Goal: Information Seeking & Learning: Learn about a topic

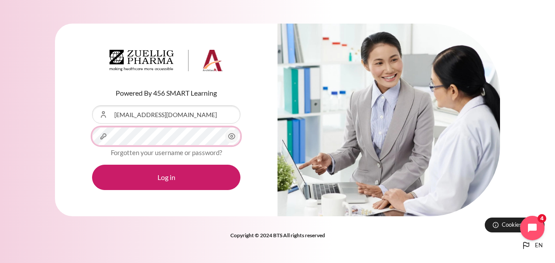
click at [92, 164] on button "Log in" at bounding box center [166, 176] width 148 height 25
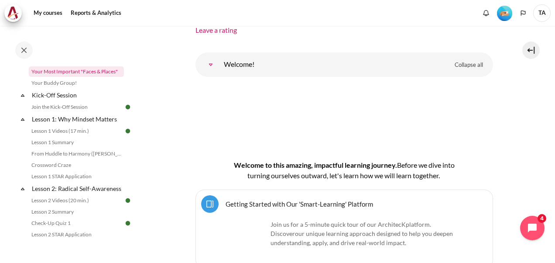
scroll to position [87, 0]
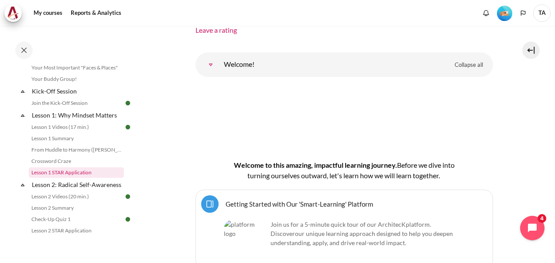
click at [68, 172] on link "Lesson 1 STAR Application" at bounding box center [76, 172] width 95 height 10
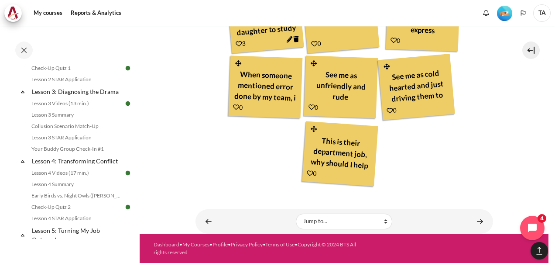
scroll to position [282, 0]
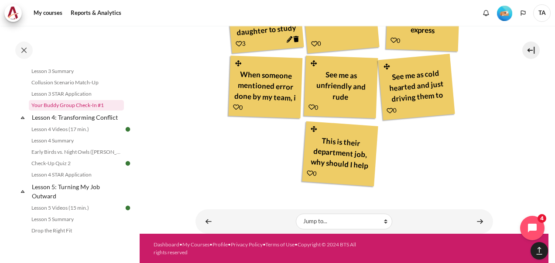
click at [77, 110] on link "Your Buddy Group Check-In #1" at bounding box center [76, 105] width 95 height 10
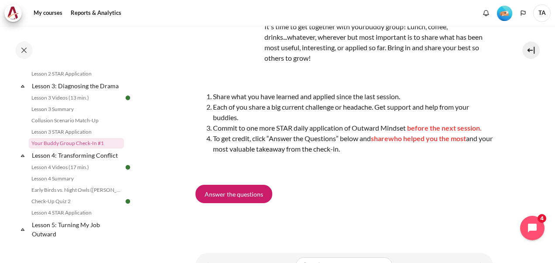
scroll to position [46, 0]
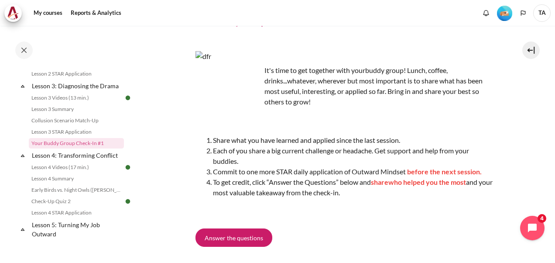
click at [424, 220] on div "It's time to get together with your buddy group! Lunch, coffee, drinks...whatev…" at bounding box center [344, 155] width 298 height 229
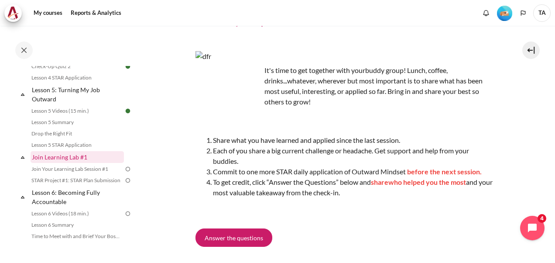
scroll to position [393, 0]
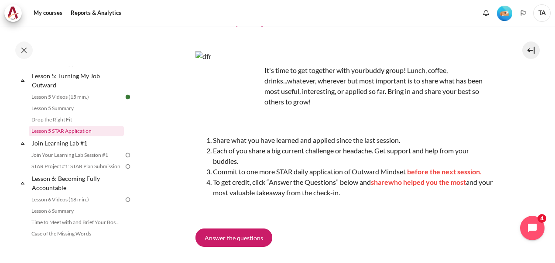
click at [70, 136] on link "Lesson 5 STAR Application" at bounding box center [76, 131] width 95 height 10
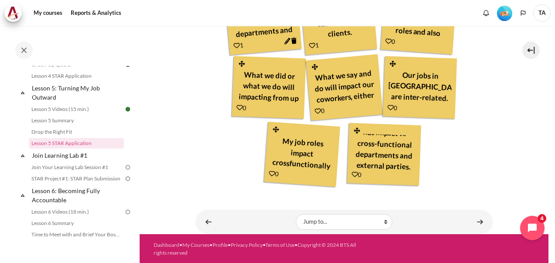
scroll to position [352, 0]
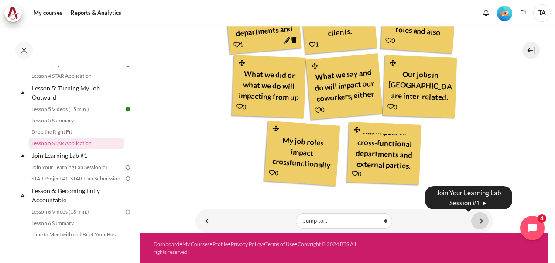
click at [471, 220] on link "Content" at bounding box center [479, 220] width 17 height 17
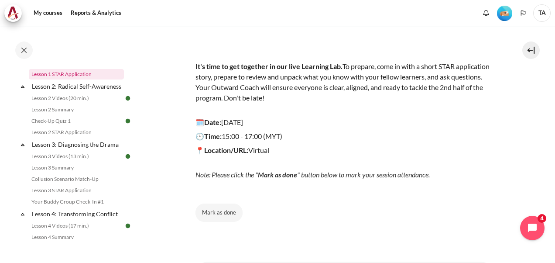
scroll to position [186, 0]
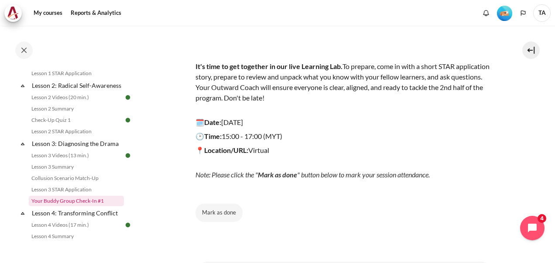
click at [63, 206] on link "Your Buddy Group Check-In #1" at bounding box center [76, 200] width 95 height 10
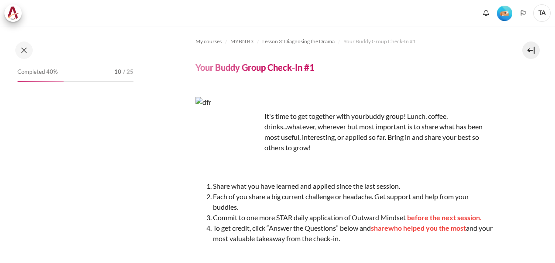
scroll to position [244, 0]
